Goal: Information Seeking & Learning: Learn about a topic

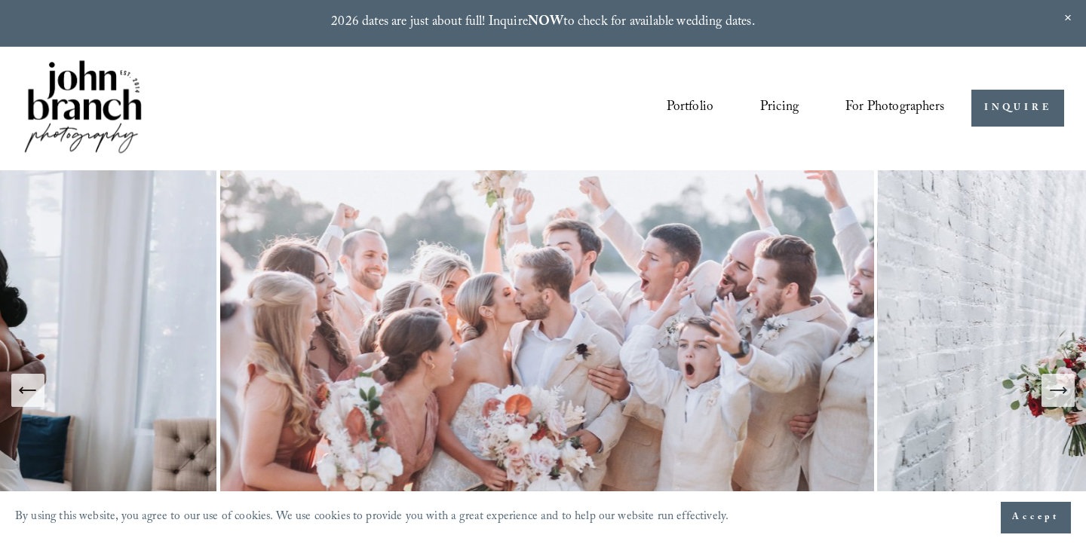
click at [700, 110] on link "Portfolio" at bounding box center [689, 108] width 47 height 29
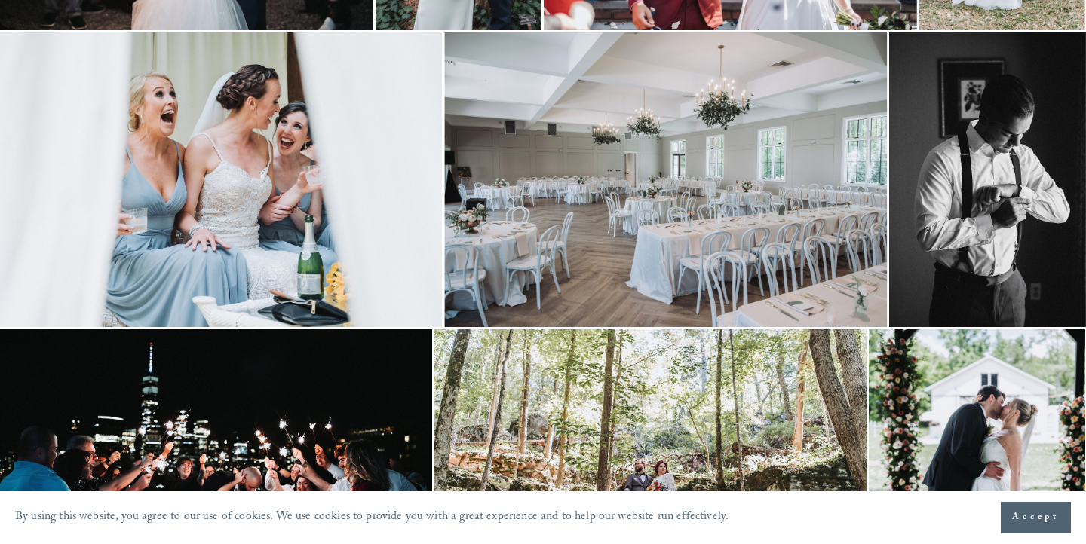
scroll to position [2926, 0]
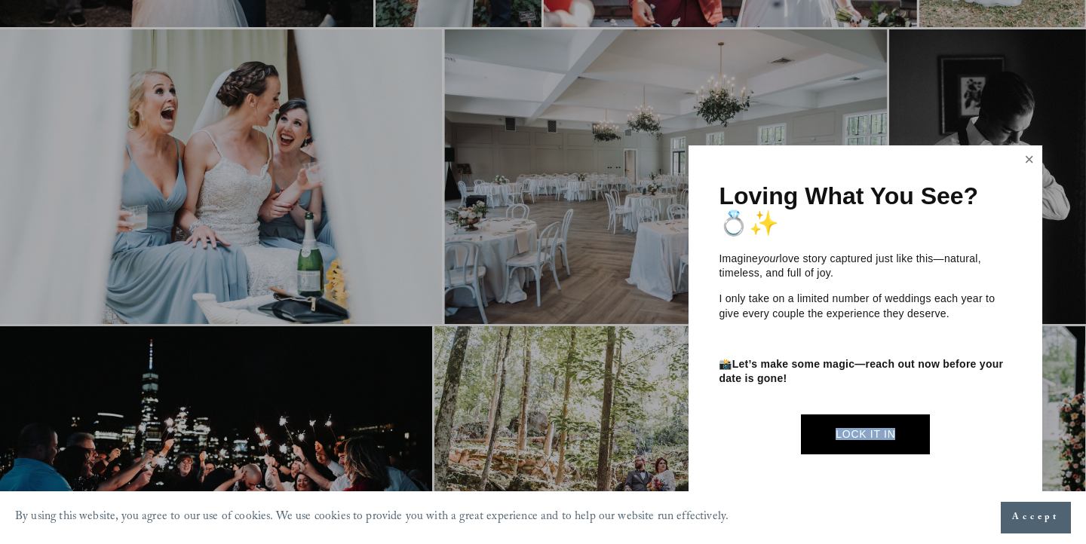
click at [1031, 161] on link "Close" at bounding box center [1029, 160] width 23 height 24
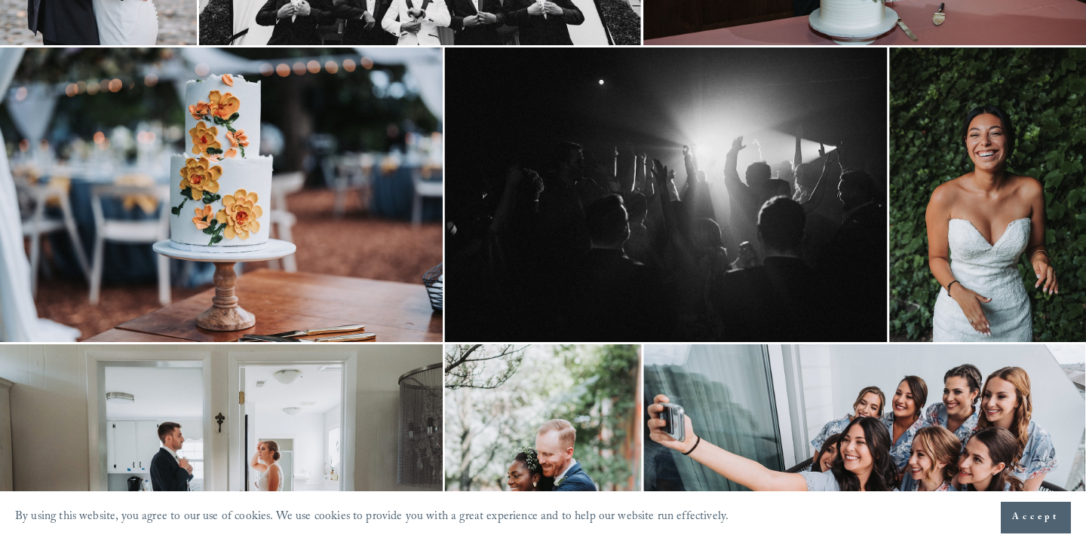
scroll to position [0, 0]
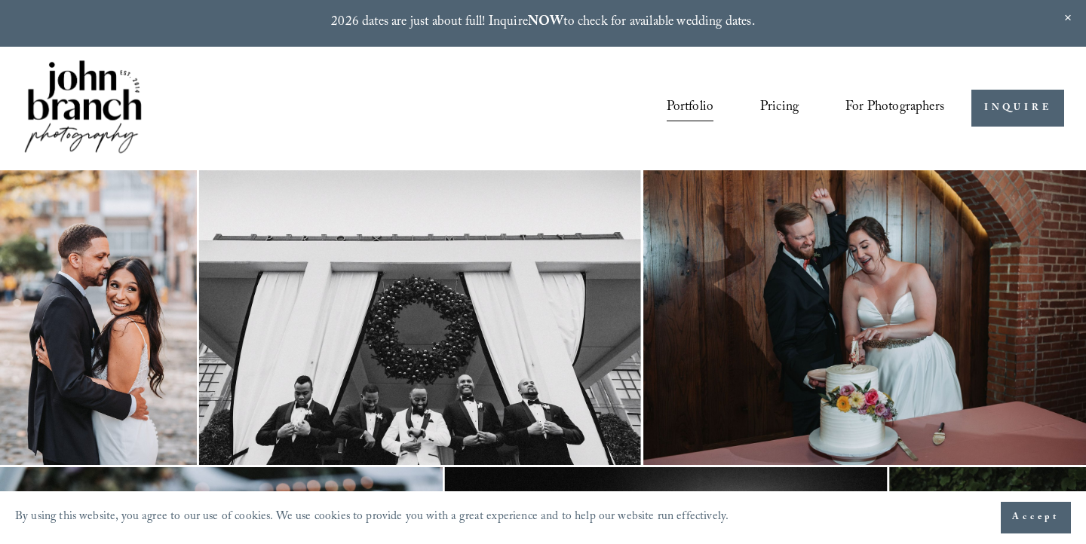
click at [87, 118] on img at bounding box center [83, 108] width 122 height 102
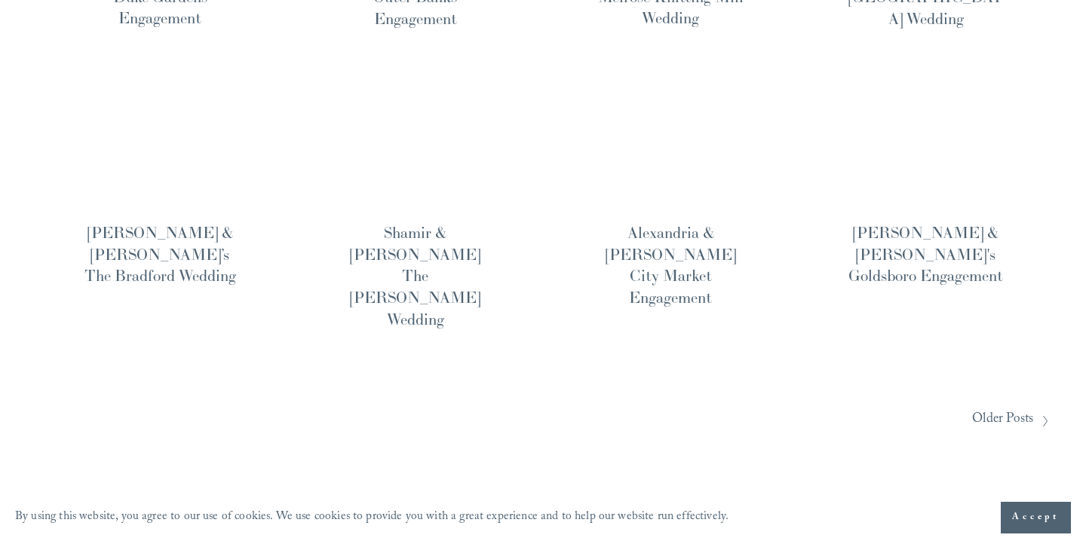
scroll to position [1352, 0]
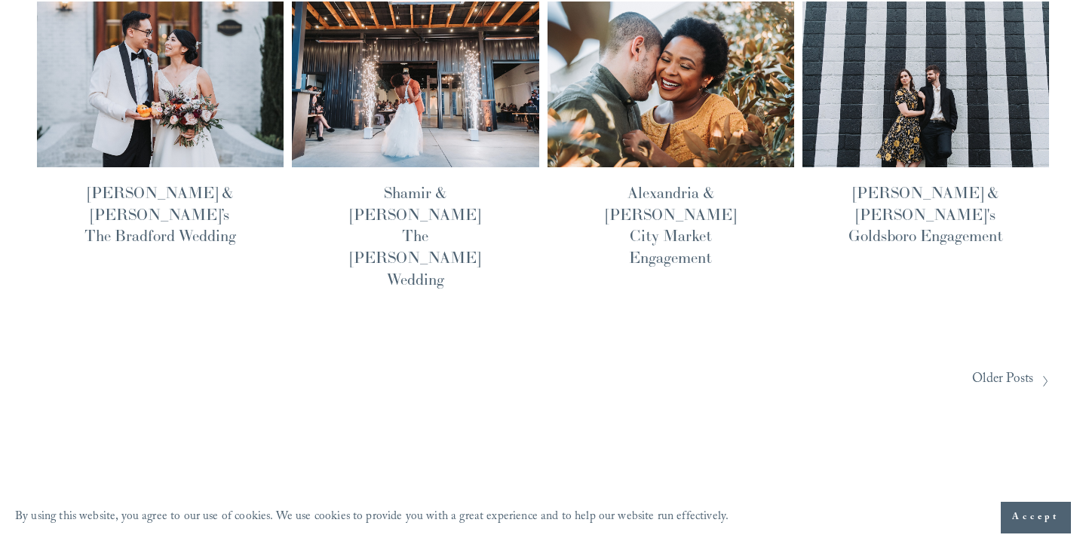
click at [1012, 368] on span "Older Posts" at bounding box center [1002, 381] width 61 height 26
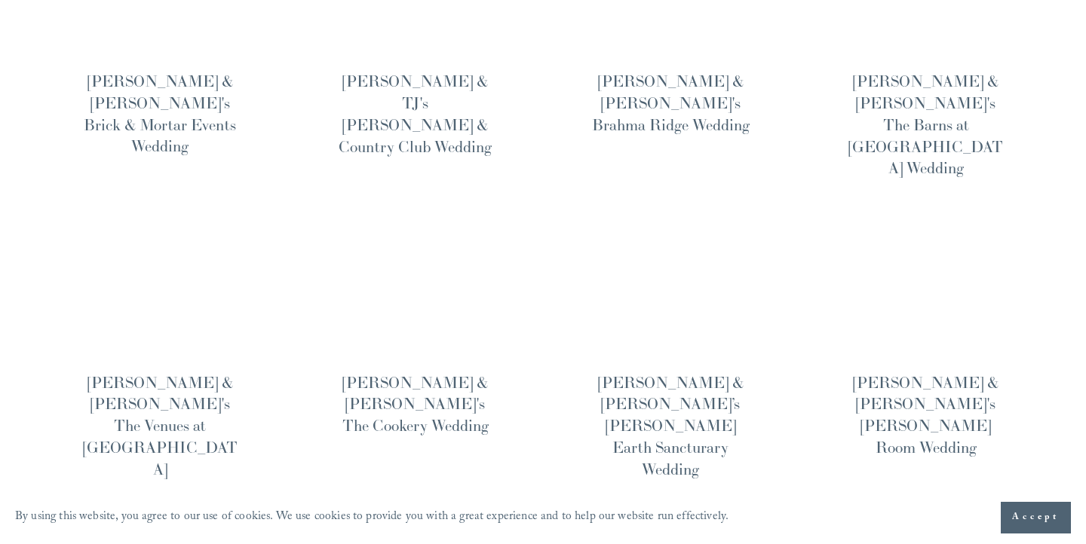
scroll to position [1185, 0]
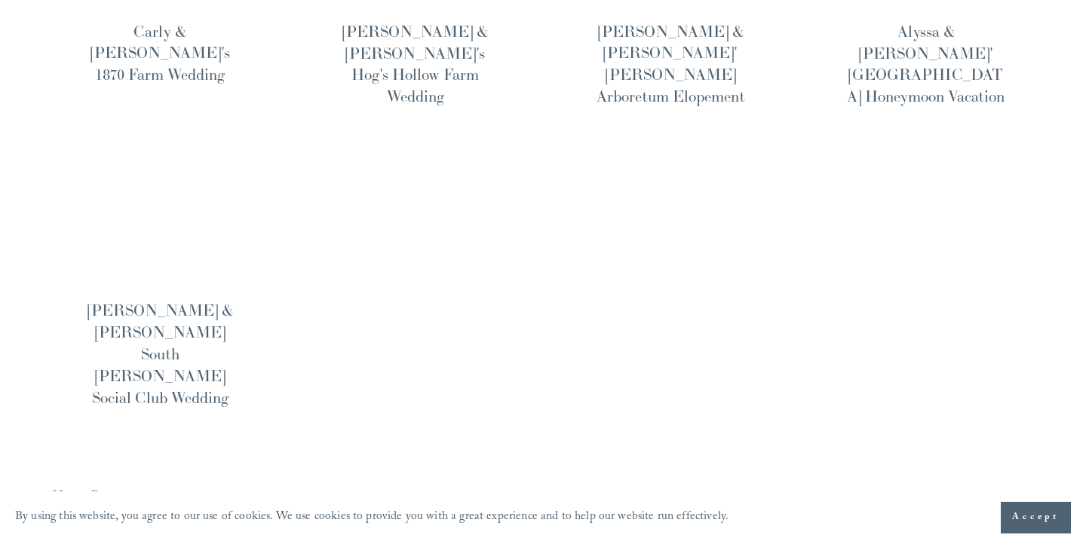
scroll to position [1281, 0]
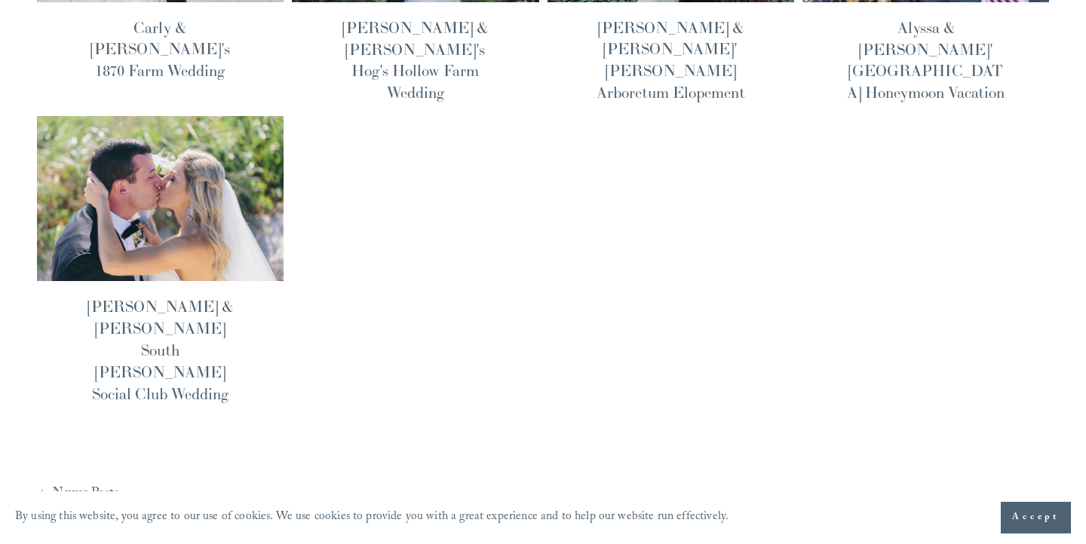
click at [41, 489] on icon at bounding box center [40, 495] width 7 height 12
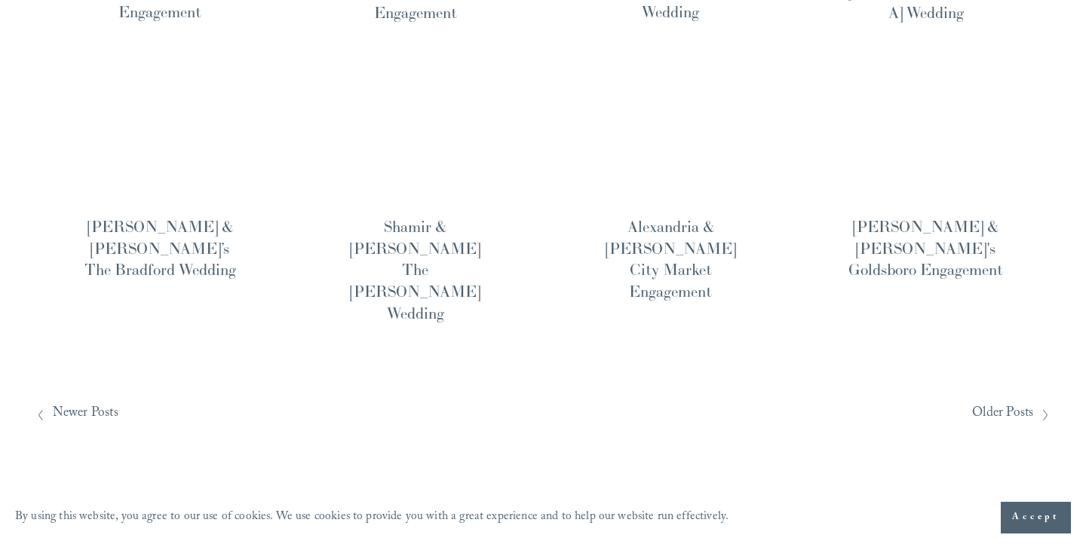
scroll to position [1352, 0]
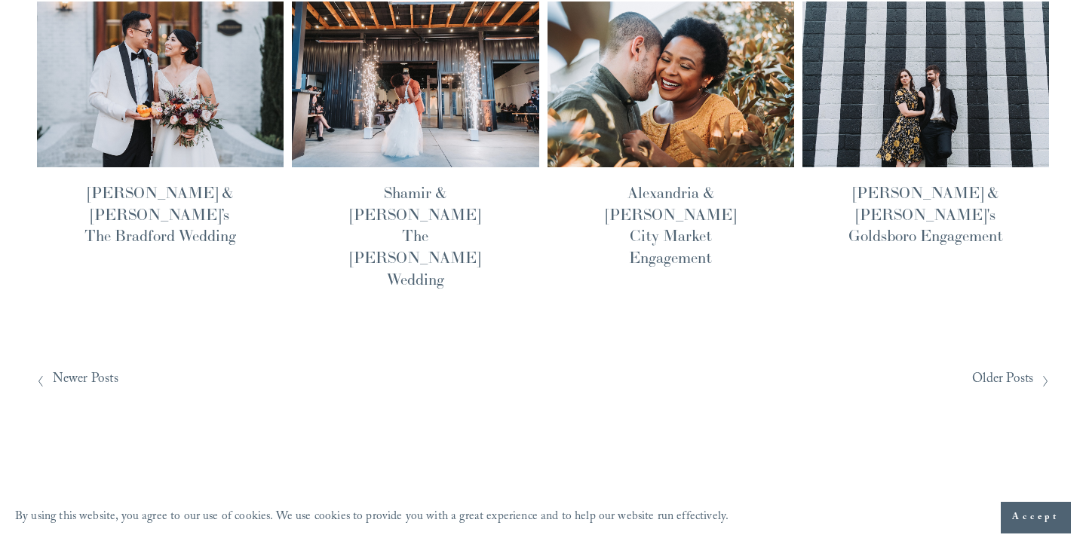
click at [41, 375] on icon at bounding box center [40, 381] width 7 height 12
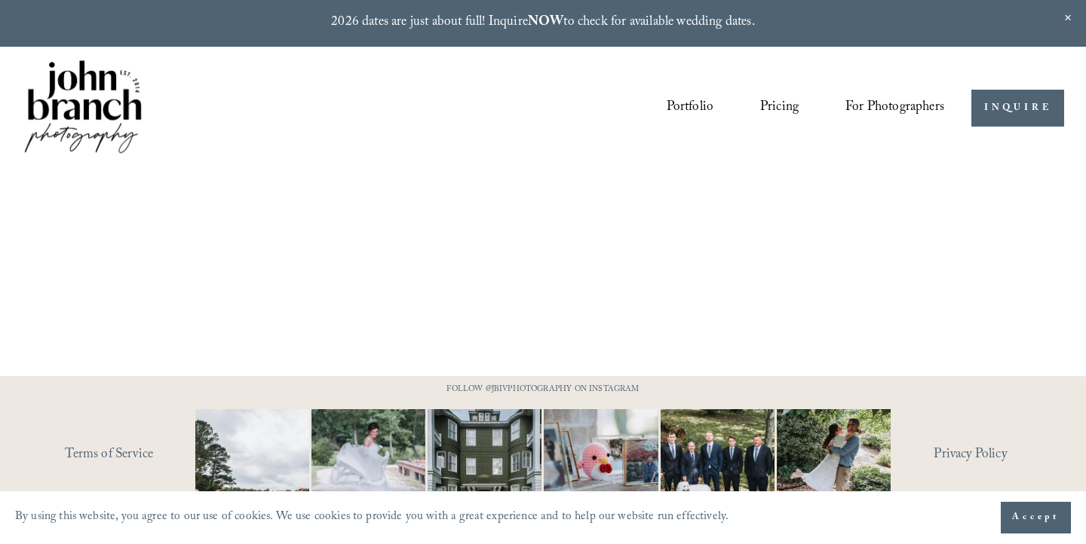
click at [0, 0] on link "Courses" at bounding box center [0, 0] width 0 height 0
click at [924, 112] on span "For Photographers" at bounding box center [894, 109] width 99 height 26
click at [791, 110] on link "Pricing" at bounding box center [779, 108] width 38 height 29
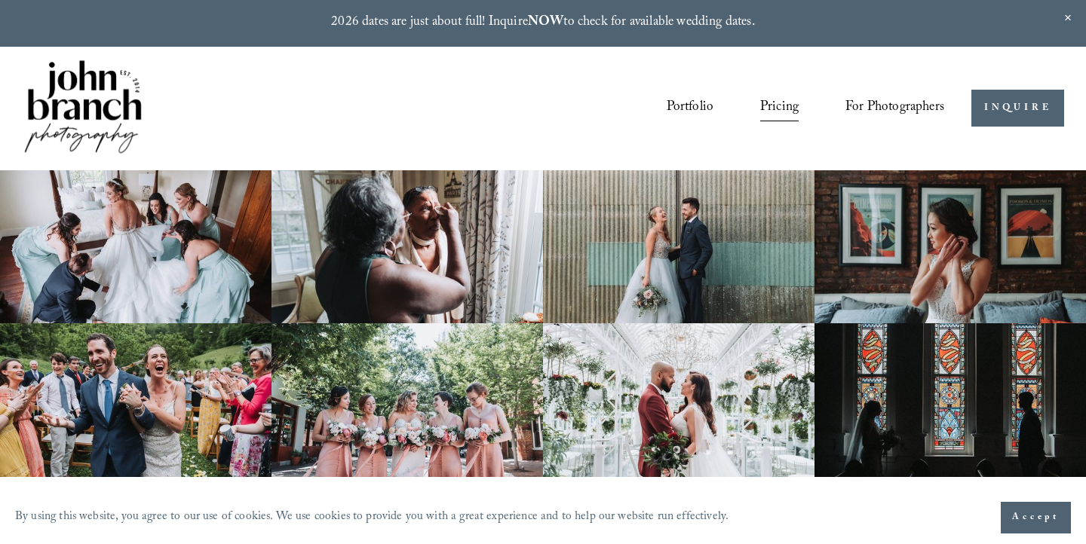
click at [679, 101] on link "Portfolio" at bounding box center [689, 108] width 47 height 29
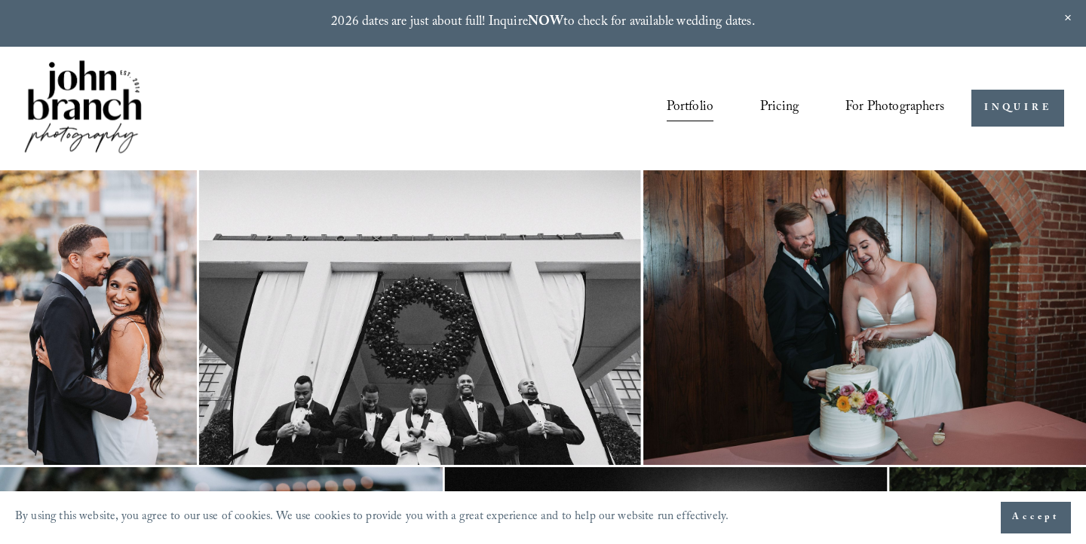
click at [1016, 518] on span "Accept" at bounding box center [1035, 517] width 47 height 15
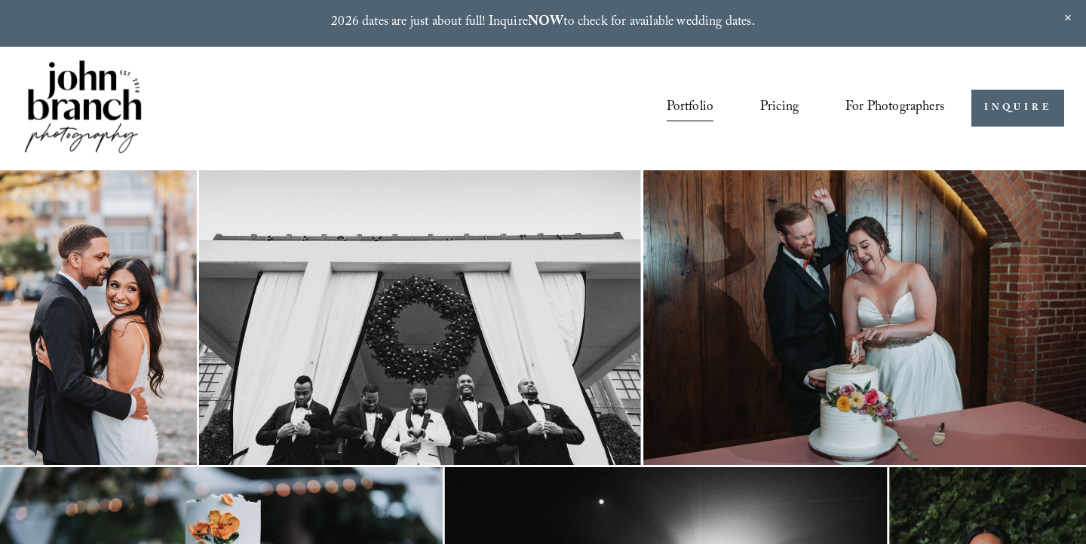
click at [100, 103] on img at bounding box center [83, 108] width 122 height 102
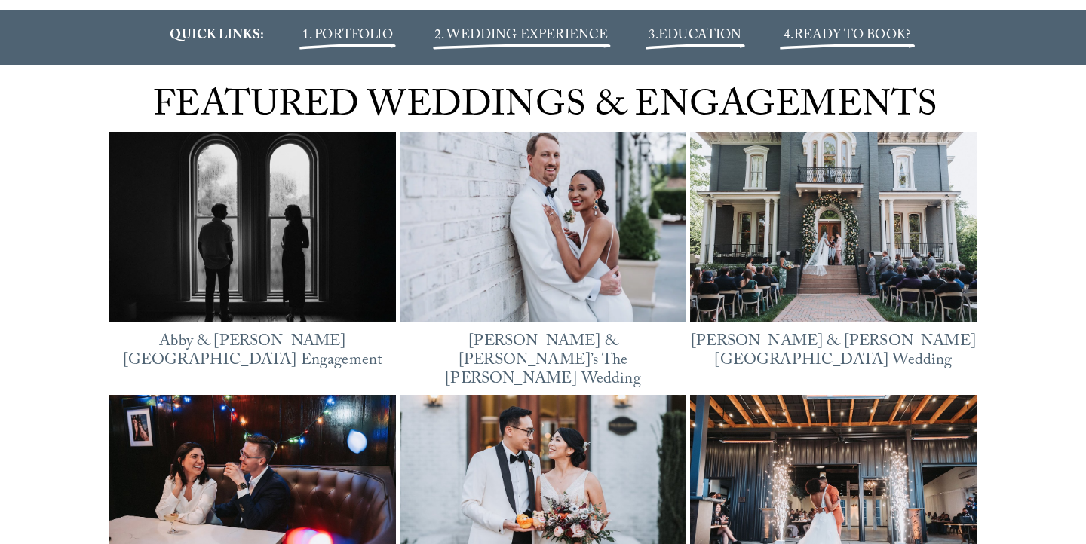
scroll to position [1865, 0]
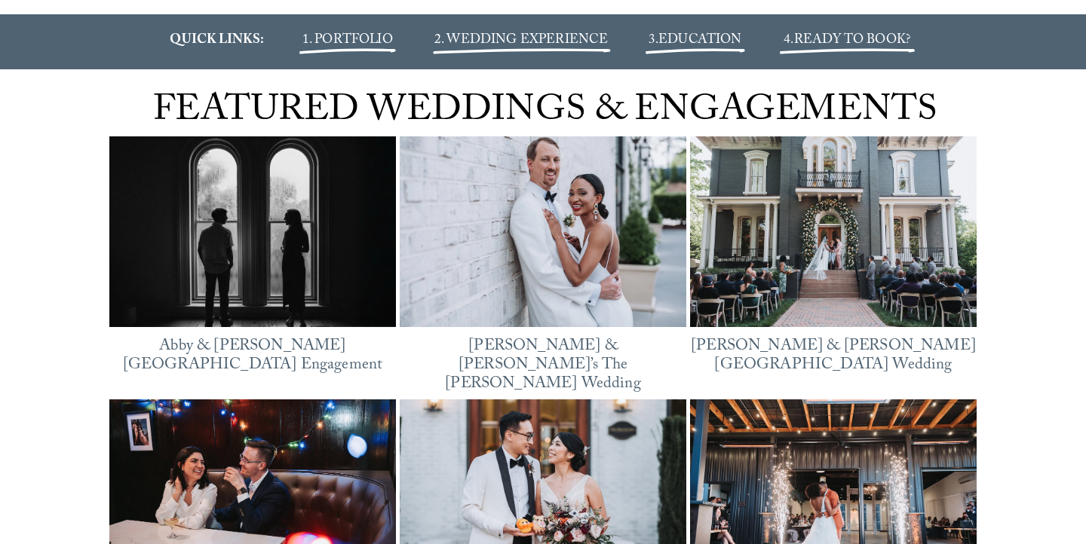
click at [345, 52] on span "1. PORTFOLIO" at bounding box center [347, 41] width 90 height 22
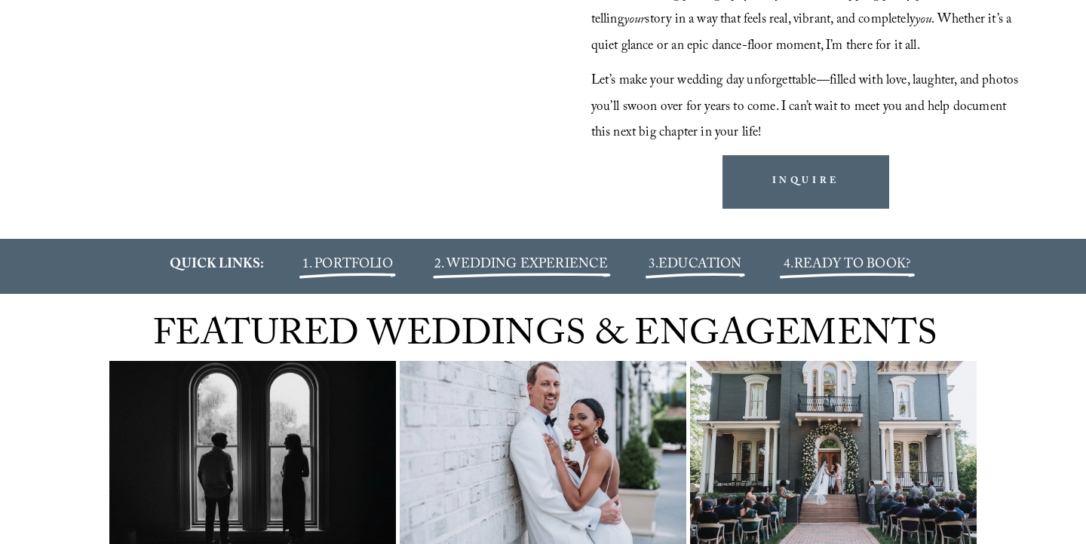
scroll to position [1635, 0]
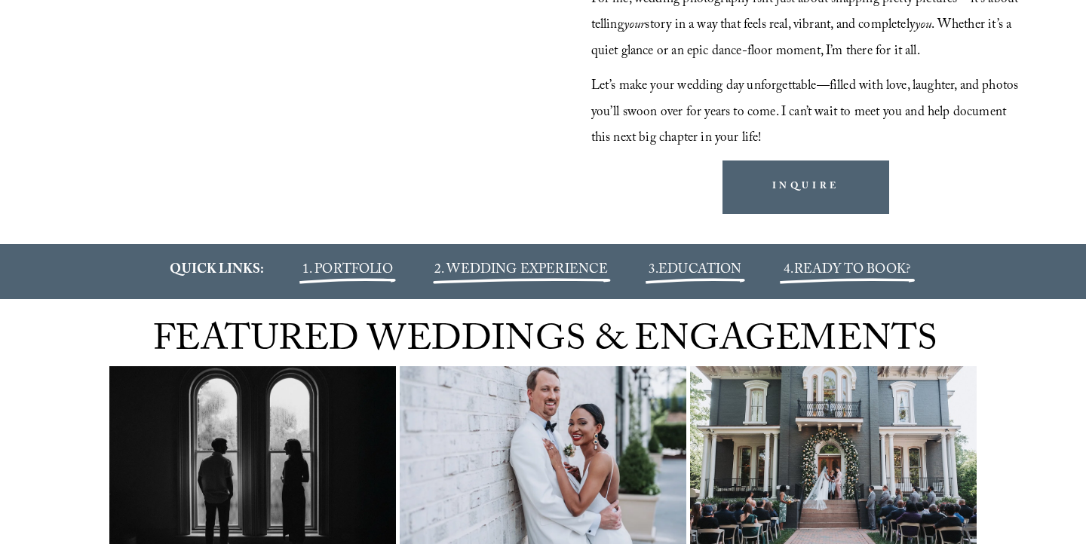
click at [475, 282] on span "2. WEDDING EXPERIENCE" at bounding box center [521, 271] width 174 height 22
click at [672, 282] on span "EDUCATION" at bounding box center [700, 271] width 84 height 22
click at [841, 282] on span "READY TO BOOK?" at bounding box center [852, 271] width 116 height 22
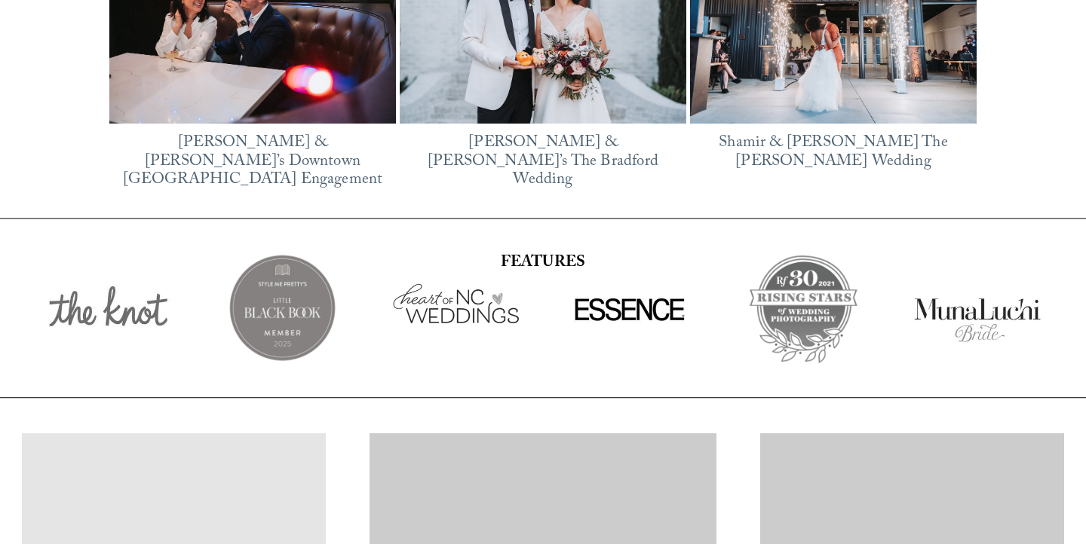
scroll to position [2424, 0]
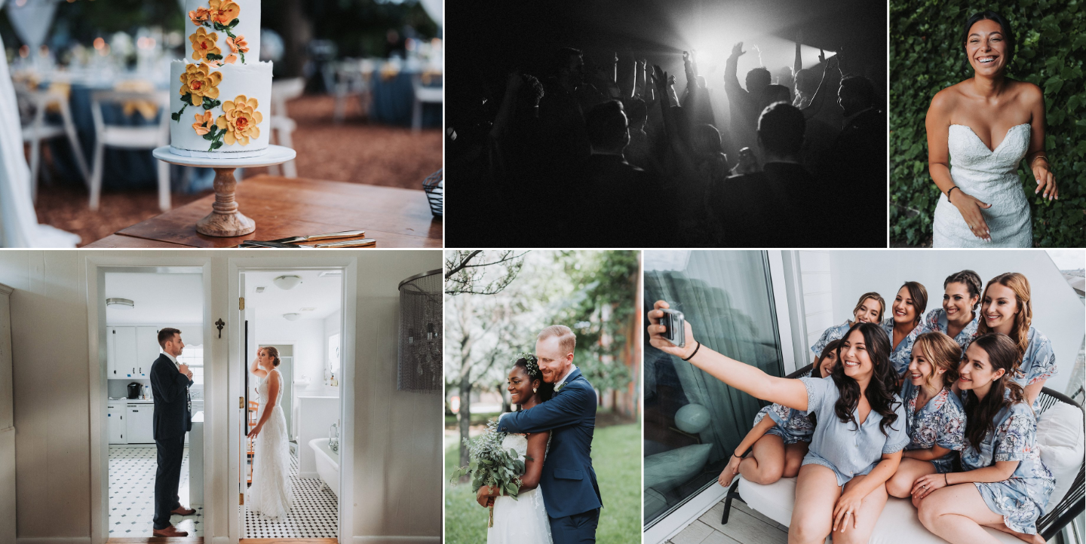
scroll to position [191, 0]
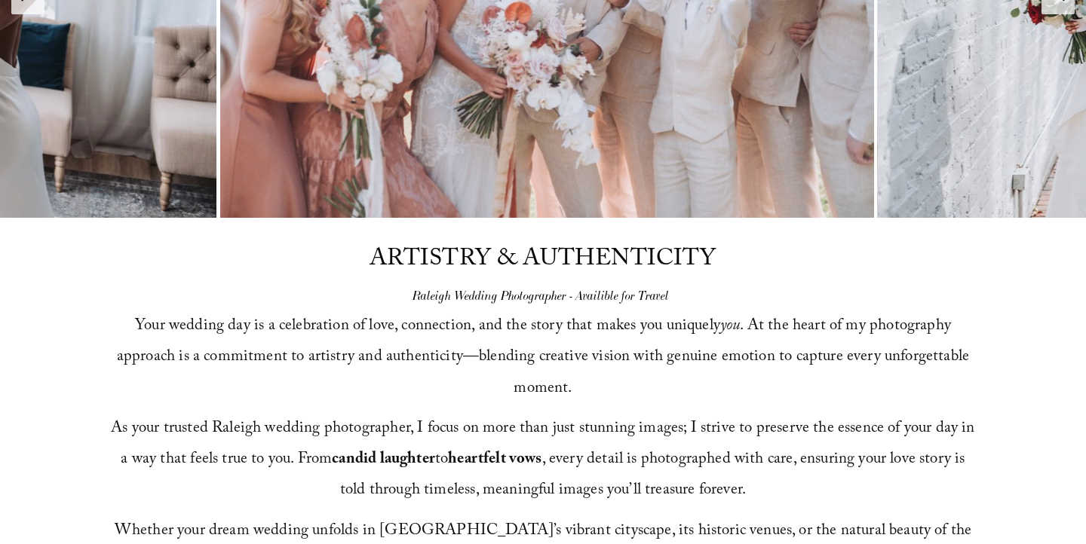
scroll to position [419, 0]
